Goal: Information Seeking & Learning: Learn about a topic

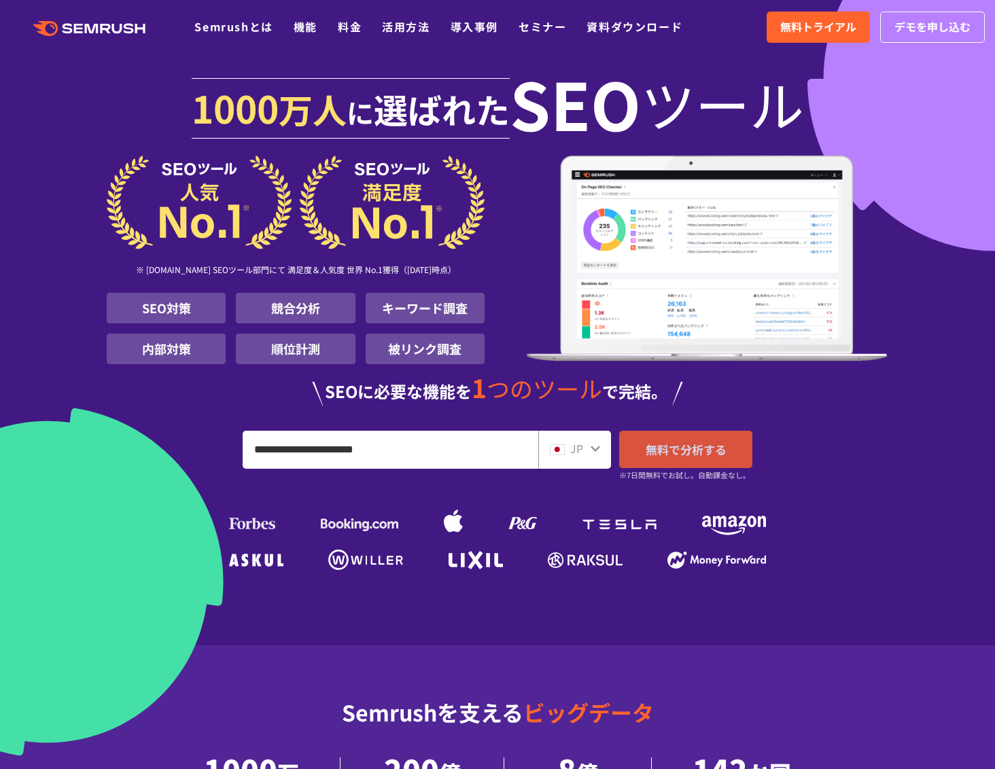
type input "**********"
click at [674, 449] on span "無料で分析する" at bounding box center [686, 449] width 81 height 17
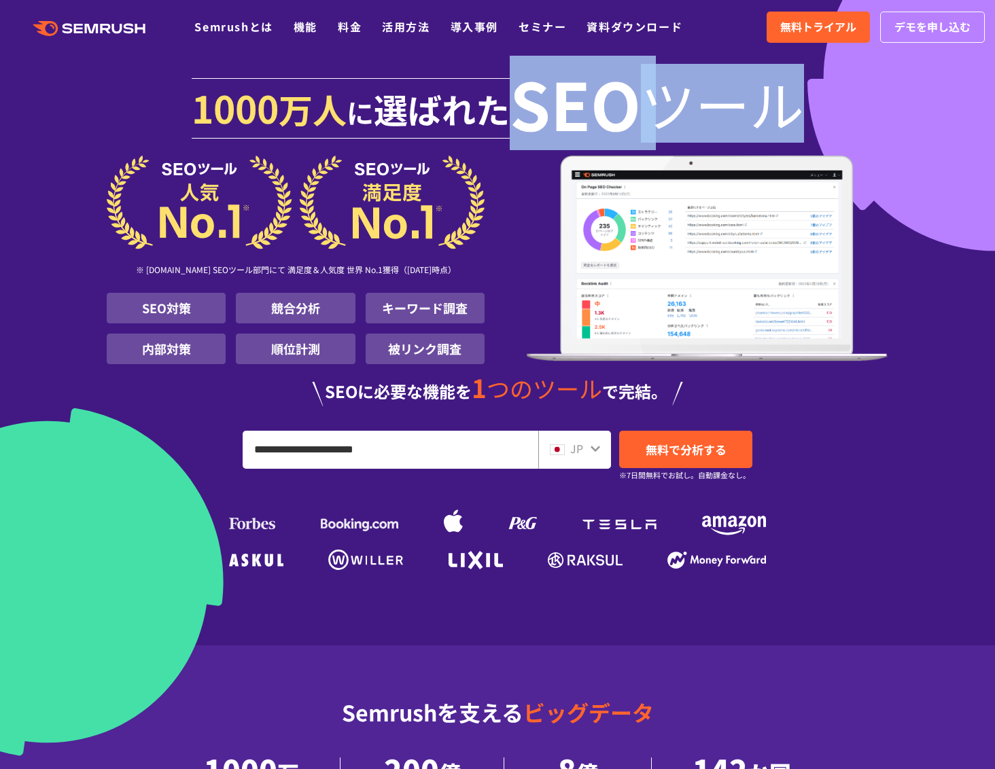
drag, startPoint x: 521, startPoint y: 113, endPoint x: 754, endPoint y: 116, distance: 232.4
click at [754, 116] on h1 "[DATE] 万人 に 選ばれた SEO ツール" at bounding box center [498, 112] width 782 height 88
click at [754, 116] on span "ツール" at bounding box center [722, 103] width 163 height 54
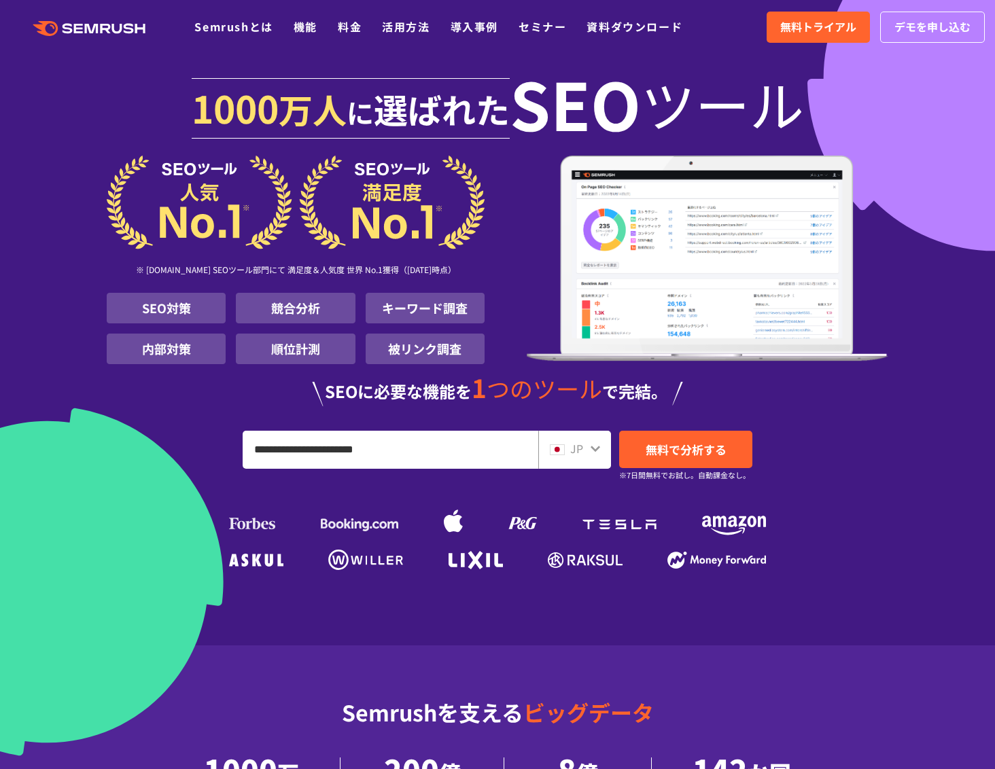
click at [754, 116] on span "ツール" at bounding box center [722, 103] width 163 height 54
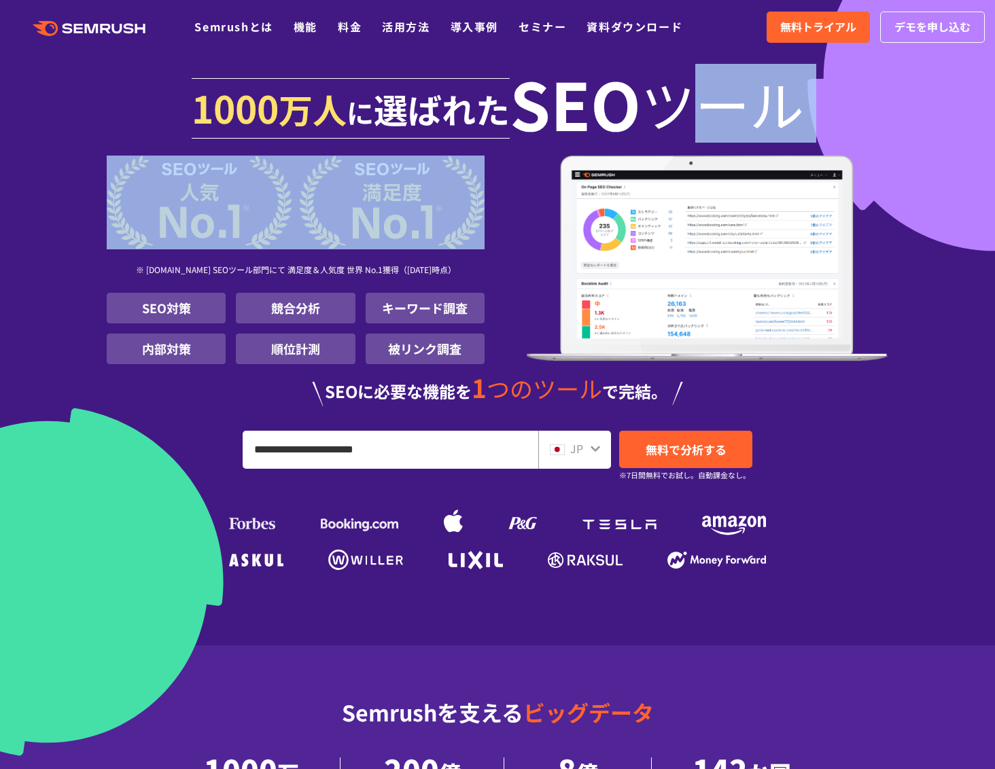
click at [754, 116] on span "ツール" at bounding box center [722, 103] width 163 height 54
click at [765, 115] on span "ツール" at bounding box center [722, 103] width 163 height 54
